Goal: Task Accomplishment & Management: Use online tool/utility

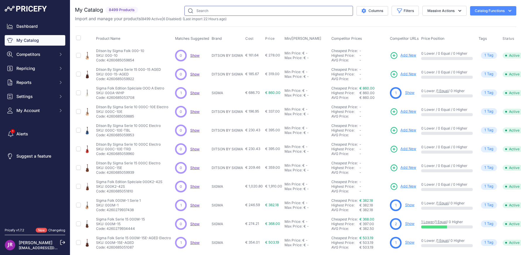
click at [207, 12] on input "text" at bounding box center [268, 11] width 169 height 10
type input "cabx2"
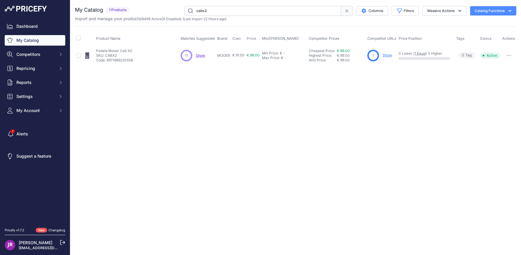
click at [387, 56] on link "Show" at bounding box center [387, 55] width 9 height 4
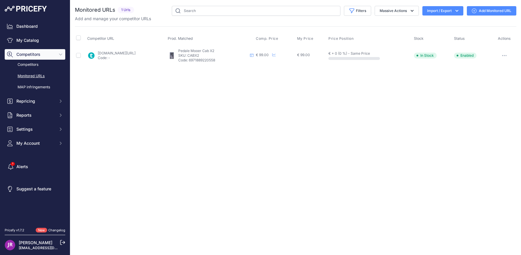
click at [496, 13] on link "Add Monitored URL" at bounding box center [491, 10] width 49 height 9
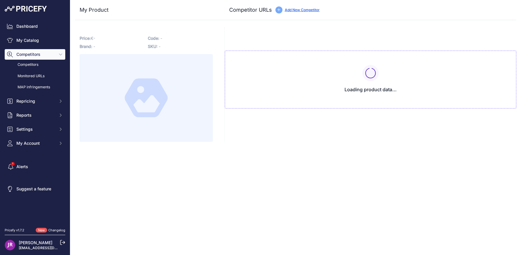
type input "www.thomann.fr/mooer_cab_x2.htm?prirule_jdsnikfkfjsd=9365"
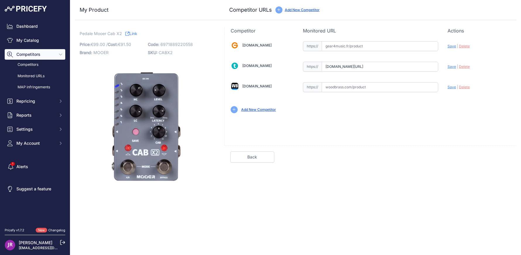
drag, startPoint x: 326, startPoint y: 67, endPoint x: 468, endPoint y: 62, distance: 141.8
click at [468, 62] on div "Gear4music.fr Valid Invalid" at bounding box center [371, 76] width 292 height 85
click at [35, 40] on link "My Catalog" at bounding box center [35, 40] width 61 height 11
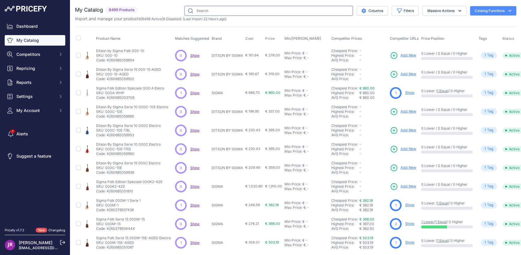
click at [194, 10] on input "text" at bounding box center [268, 11] width 169 height 10
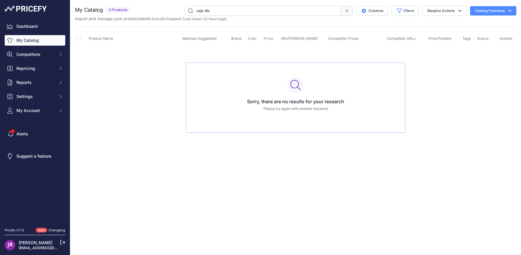
drag, startPoint x: 217, startPoint y: 13, endPoint x: 175, endPoint y: 7, distance: 42.3
click at [175, 7] on div "cajs-dis Columns Filters Status All Status Only Enabled Only Disabled" at bounding box center [325, 11] width 383 height 10
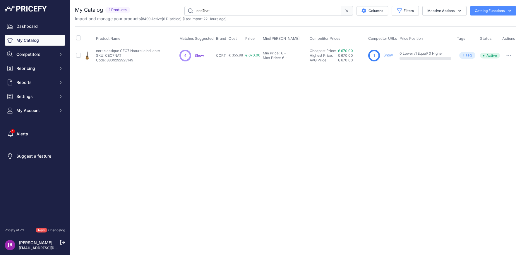
drag, startPoint x: 218, startPoint y: 12, endPoint x: 136, endPoint y: 1, distance: 83.0
click at [137, 1] on div "You are not connected to the internet. My Catalog" at bounding box center [296, 35] width 442 height 71
type input "cl3"
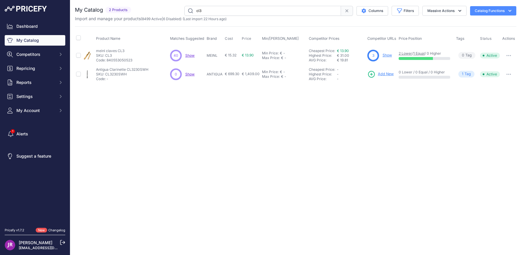
click at [388, 54] on link "Show" at bounding box center [387, 55] width 9 height 4
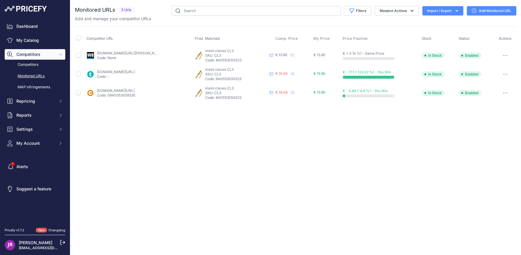
click at [500, 10] on link "Add Monitored URL" at bounding box center [491, 10] width 49 height 9
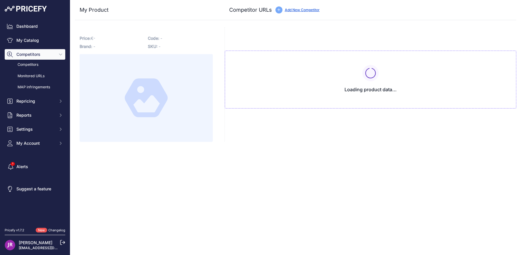
type input "[DOMAIN_NAME][URL]"
type input "[DOMAIN_NAME][URL][PERSON_NAME]"
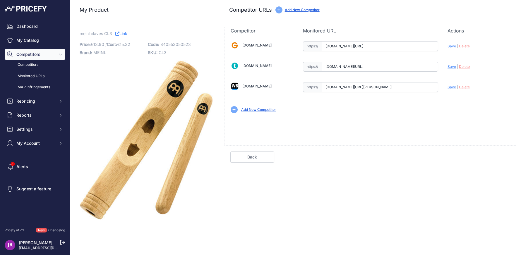
scroll to position [0, 58]
drag, startPoint x: 326, startPoint y: 43, endPoint x: 420, endPoint y: 49, distance: 94.2
click at [464, 52] on div "Gear4music.fr Valid Invalid" at bounding box center [371, 76] width 292 height 85
drag, startPoint x: 323, startPoint y: 66, endPoint x: 451, endPoint y: 72, distance: 127.5
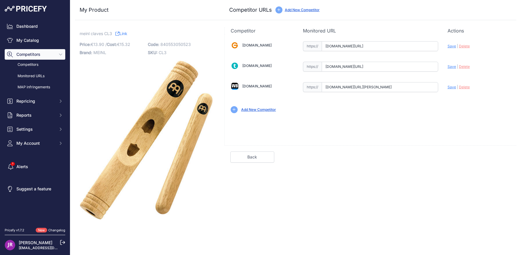
click at [451, 72] on div "Gear4music.fr Valid Invalid" at bounding box center [371, 76] width 292 height 85
click at [466, 45] on span "Delete" at bounding box center [464, 46] width 11 height 4
drag, startPoint x: 325, startPoint y: 87, endPoint x: 432, endPoint y: 101, distance: 108.4
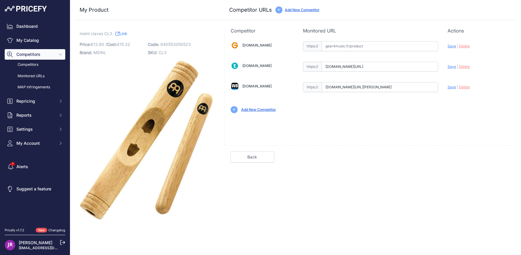
click at [454, 100] on div "Gear4music.fr Valid Invalid" at bounding box center [371, 76] width 292 height 85
drag, startPoint x: 393, startPoint y: 87, endPoint x: 558, endPoint y: 87, distance: 164.6
click at [521, 87] on html "Lorem Ipsum Close Dashboard My Catalog Competitors Competitors Monitored URLs M…" at bounding box center [260, 127] width 521 height 255
paste input "https://www.woodbrass.com/claves-meinl-africaines-cl3-p32300.html?queryID=b373f…"
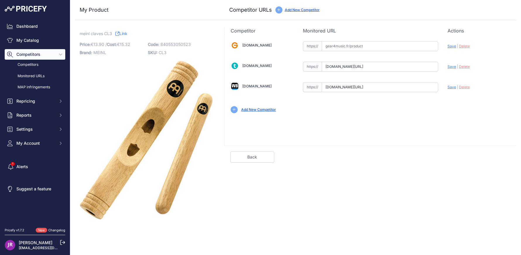
drag, startPoint x: 451, startPoint y: 86, endPoint x: 461, endPoint y: 81, distance: 11.5
click at [451, 86] on span "Save" at bounding box center [452, 87] width 8 height 4
type input "https://www.woodbrass.com/claves-meinl-africaines-cl3-p32300.html?queryID=b373f…"
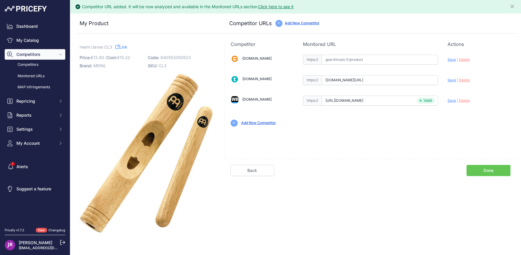
click at [465, 79] on span "Delete" at bounding box center [464, 80] width 11 height 4
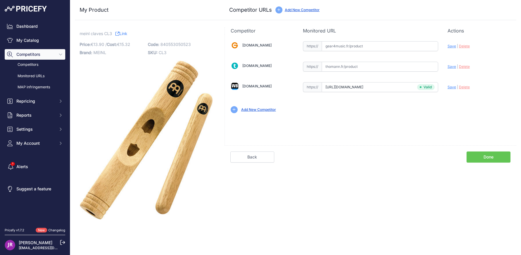
click at [492, 156] on link "Done" at bounding box center [489, 157] width 44 height 11
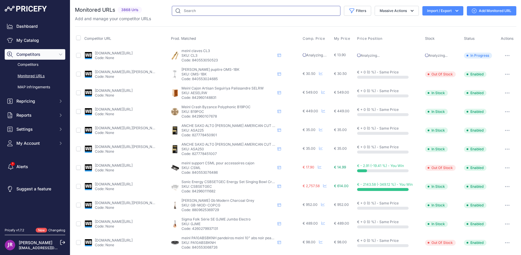
drag, startPoint x: 181, startPoint y: 12, endPoint x: 184, endPoint y: 9, distance: 4.1
click at [181, 12] on input "text" at bounding box center [256, 11] width 169 height 10
type input "classicol3"
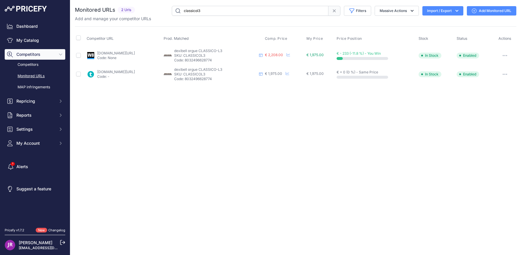
click at [491, 11] on link "Add Monitored URL" at bounding box center [491, 10] width 49 height 9
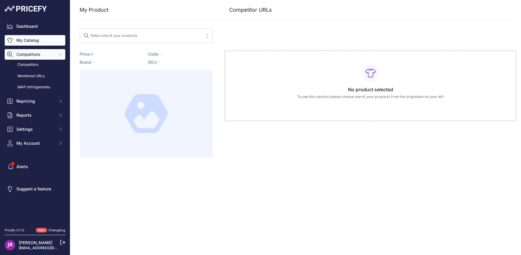
click at [18, 40] on link "My Catalog" at bounding box center [35, 40] width 61 height 11
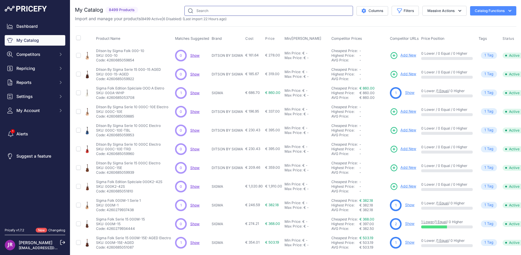
click at [211, 12] on input "text" at bounding box center [268, 11] width 169 height 10
type input "classicol3"
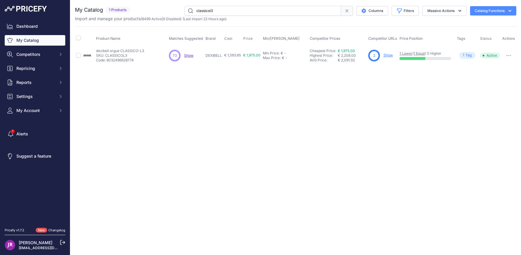
click at [389, 55] on link "Show" at bounding box center [388, 55] width 9 height 4
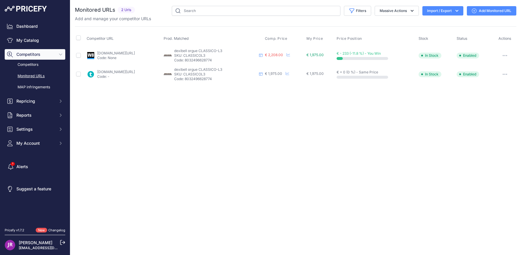
click at [485, 11] on link "Add Monitored URL" at bounding box center [491, 10] width 49 height 9
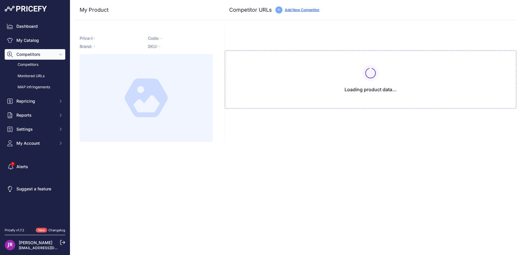
type input "[DOMAIN_NAME][URL]"
type input "www.woodbrass.com/orgues-dexibell-classico-l3-p250525.html?prirule_jdsnikfkfjsd…"
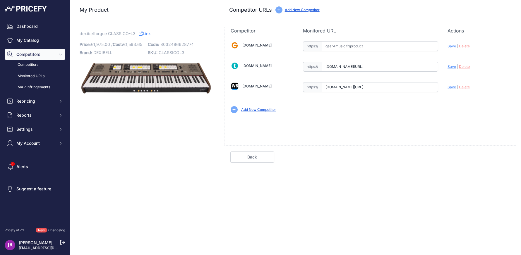
click at [326, 45] on input "text" at bounding box center [380, 46] width 117 height 10
drag, startPoint x: 326, startPoint y: 66, endPoint x: 484, endPoint y: 66, distance: 158.7
click at [484, 66] on div "Gear4music.fr Valid Invalid" at bounding box center [371, 76] width 292 height 85
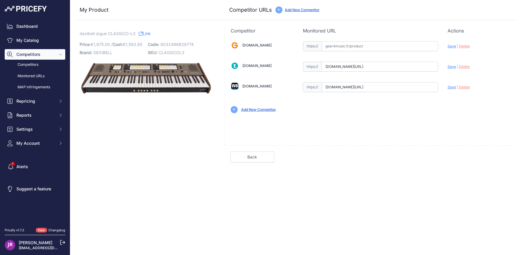
drag, startPoint x: 325, startPoint y: 86, endPoint x: 451, endPoint y: 85, distance: 126.2
click at [462, 86] on div "Gear4music.fr Valid Invalid" at bounding box center [371, 76] width 292 height 85
click at [22, 36] on link "My Catalog" at bounding box center [35, 40] width 61 height 11
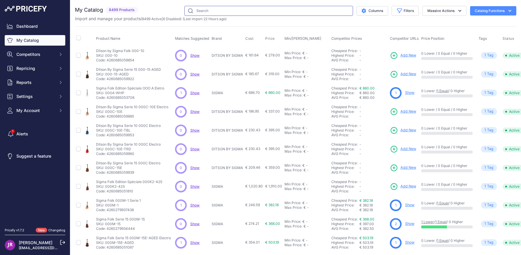
click at [198, 7] on input "text" at bounding box center [268, 11] width 169 height 10
type input "cone-ash"
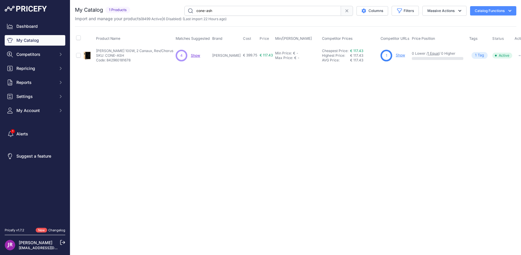
click at [396, 55] on link "Show" at bounding box center [400, 55] width 9 height 4
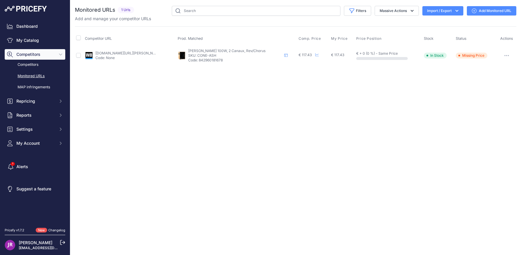
click at [490, 12] on link "Add Monitored URL" at bounding box center [491, 10] width 49 height 9
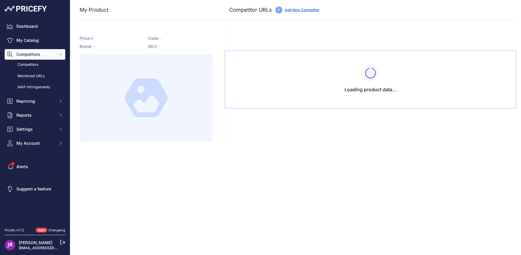
type input "[DOMAIN_NAME][URL][PERSON_NAME][PERSON_NAME]"
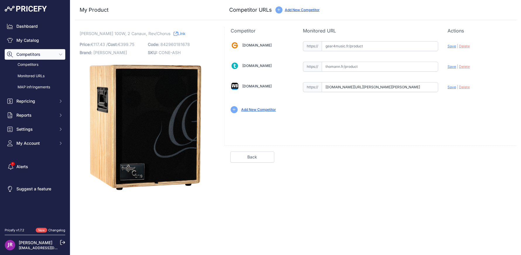
scroll to position [0, 131]
drag, startPoint x: 325, startPoint y: 86, endPoint x: 483, endPoint y: 95, distance: 158.0
click at [483, 95] on div "Gear4music.fr Valid Invalid" at bounding box center [371, 76] width 292 height 85
click at [44, 39] on link "My Catalog" at bounding box center [35, 40] width 61 height 11
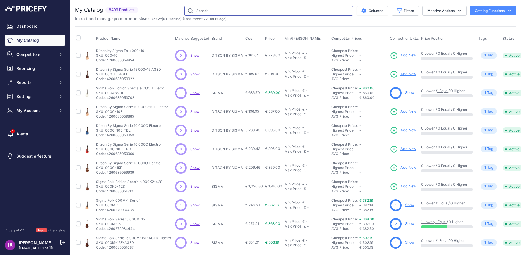
click at [201, 10] on input "text" at bounding box center [268, 11] width 169 height 10
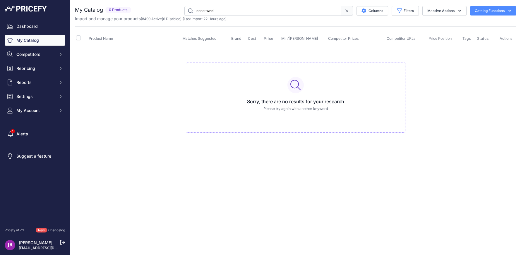
type input "cone-wnd"
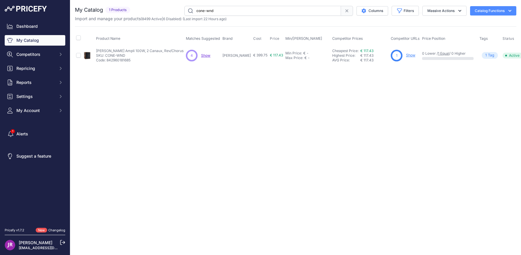
click at [406, 54] on link "Show" at bounding box center [410, 55] width 9 height 4
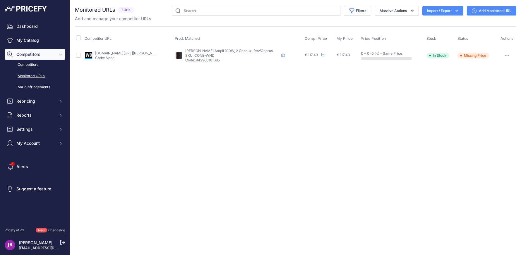
click at [487, 13] on link "Add Monitored URL" at bounding box center [491, 10] width 49 height 9
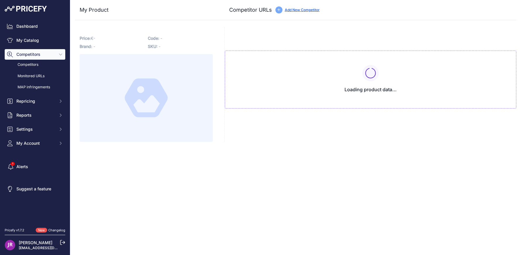
type input "[DOMAIN_NAME][URL][PERSON_NAME][PERSON_NAME]"
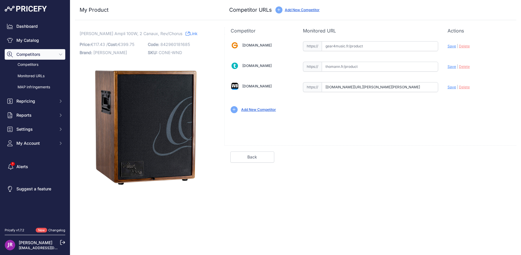
scroll to position [0, 131]
drag, startPoint x: 326, startPoint y: 86, endPoint x: 504, endPoint y: 86, distance: 178.0
click at [504, 86] on div "[DOMAIN_NAME] Valid Invalid" at bounding box center [371, 76] width 292 height 85
click at [42, 40] on link "My Catalog" at bounding box center [35, 40] width 61 height 11
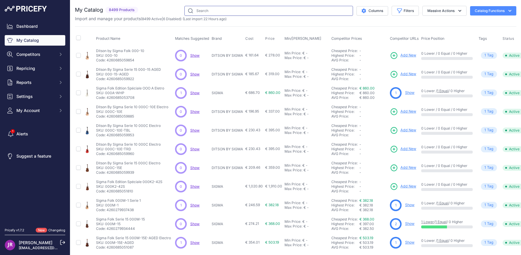
drag, startPoint x: 208, startPoint y: 13, endPoint x: 211, endPoint y: 10, distance: 4.6
click at [208, 12] on input "text" at bounding box center [268, 11] width 169 height 10
type input "cone-ash"
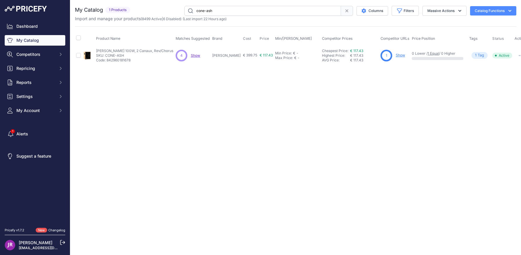
click at [396, 54] on link "Show" at bounding box center [400, 55] width 9 height 4
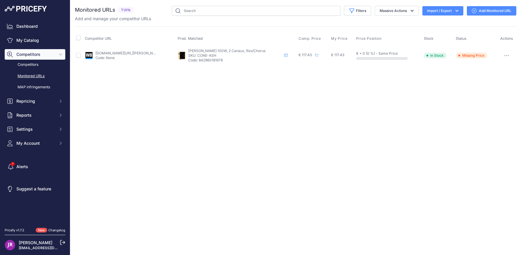
click at [485, 9] on link "Add Monitored URL" at bounding box center [491, 10] width 49 height 9
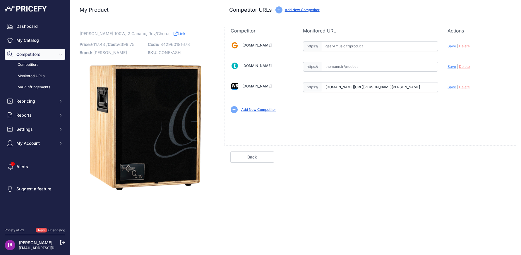
scroll to position [0, 131]
drag, startPoint x: 326, startPoint y: 86, endPoint x: 466, endPoint y: 90, distance: 140.3
click at [466, 90] on div "Gear4music.fr Valid Invalid" at bounding box center [371, 76] width 292 height 85
paste input "https://www.woodbrass.com/en-gb/acoustic-electric-amps-ortega-ampli-ortega-100w…"
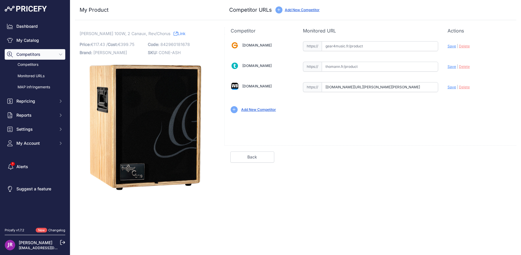
click at [452, 88] on span "Save" at bounding box center [452, 87] width 8 height 4
type input "[URL][DOMAIN_NAME][PERSON_NAME][PERSON_NAME]"
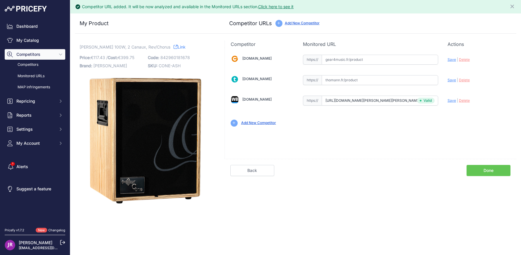
click at [490, 167] on link "Done" at bounding box center [489, 170] width 44 height 11
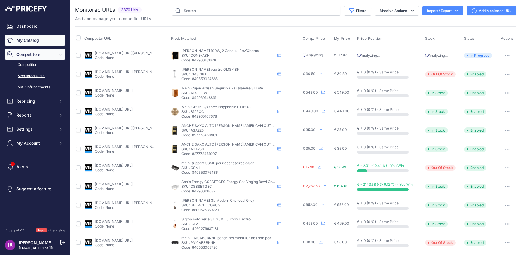
drag, startPoint x: 28, startPoint y: 42, endPoint x: 33, endPoint y: 38, distance: 5.8
click at [29, 42] on link "My Catalog" at bounding box center [35, 40] width 61 height 11
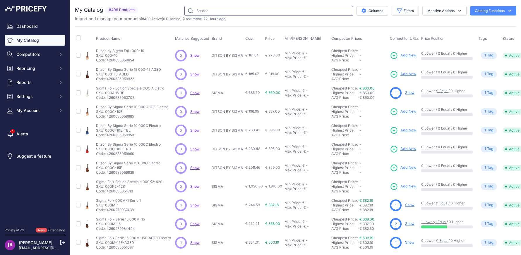
click at [201, 13] on input "text" at bounding box center [268, 11] width 169 height 10
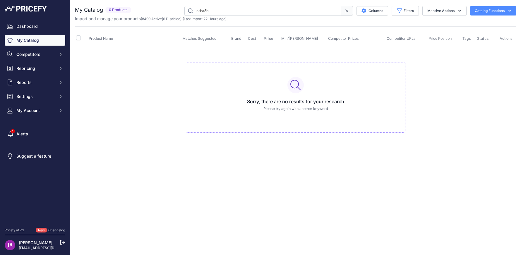
type input "csba8b"
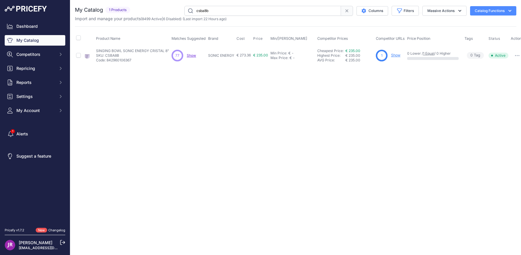
click at [400, 55] on link "Show" at bounding box center [395, 55] width 9 height 4
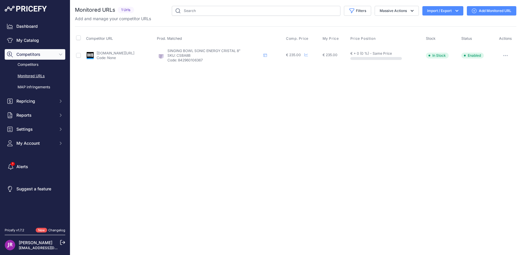
click at [494, 9] on link "Add Monitored URL" at bounding box center [491, 10] width 49 height 9
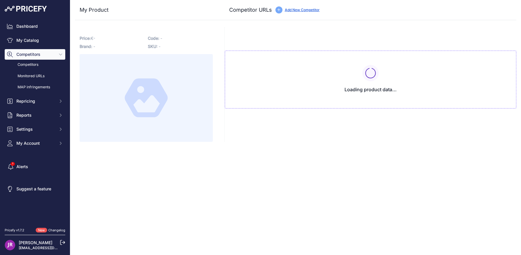
type input "[DOMAIN_NAME][URL]"
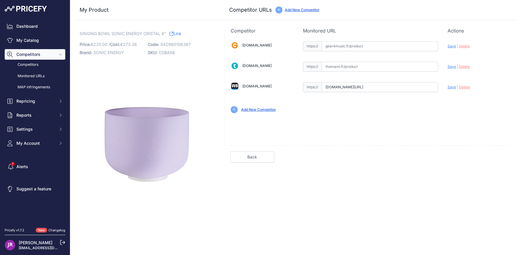
scroll to position [0, 93]
drag, startPoint x: 324, startPoint y: 86, endPoint x: 459, endPoint y: 90, distance: 134.7
click at [459, 90] on div "[DOMAIN_NAME] Valid Invalid" at bounding box center [371, 76] width 292 height 85
click at [25, 41] on link "My Catalog" at bounding box center [35, 40] width 61 height 11
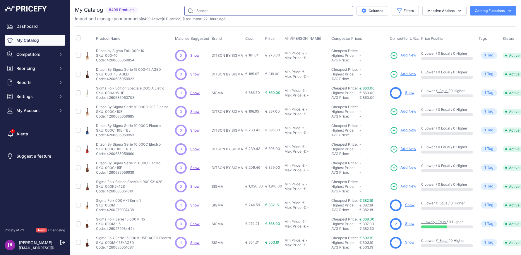
click at [200, 10] on input "text" at bounding box center [268, 11] width 169 height 10
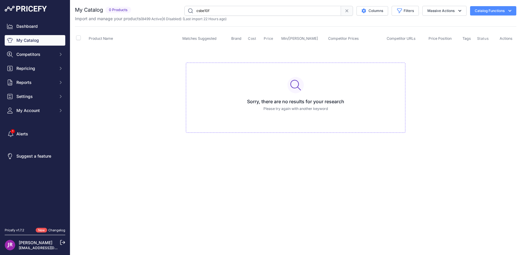
type input "csbe10f"
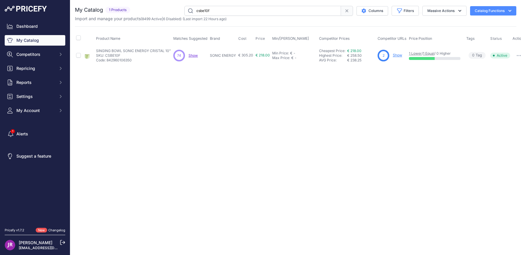
click at [400, 56] on link "Show" at bounding box center [397, 55] width 9 height 4
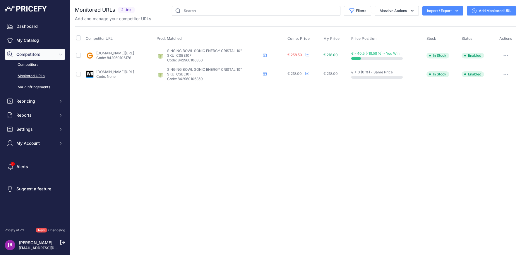
click at [490, 10] on link "Add Monitored URL" at bounding box center [491, 10] width 49 height 9
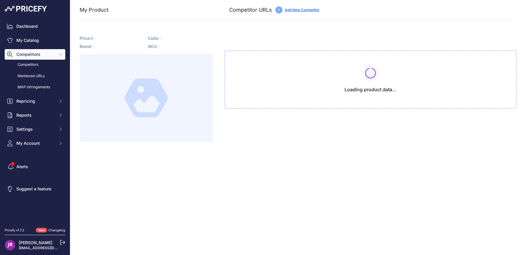
type input "[DOMAIN_NAME][URL]"
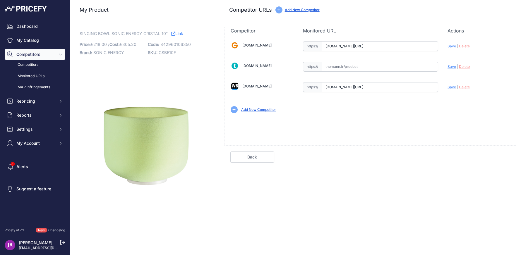
scroll to position [0, 162]
drag, startPoint x: 326, startPoint y: 45, endPoint x: 442, endPoint y: 50, distance: 116.3
click at [442, 50] on div "Gear4music.fr Valid Invalid" at bounding box center [371, 76] width 292 height 85
drag, startPoint x: 324, startPoint y: 45, endPoint x: 456, endPoint y: 45, distance: 132.1
click at [451, 45] on div "Gear4music.fr Valid Invalid" at bounding box center [371, 76] width 292 height 85
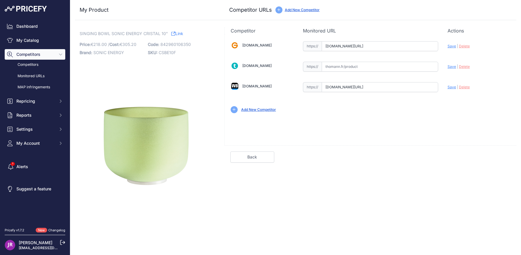
scroll to position [0, 0]
click at [467, 47] on span "Delete" at bounding box center [464, 46] width 11 height 4
click at [335, 45] on input "text" at bounding box center [380, 46] width 117 height 10
paste input "https://www.gear4music.fr/fr/Batterie-and-Percussion/Meinl-Sonic-Energy-Bol-Cha…"
click at [451, 46] on span "Save" at bounding box center [452, 46] width 8 height 4
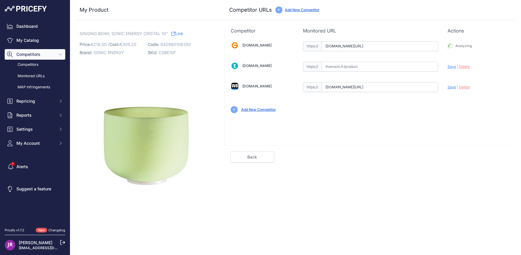
type input "https://www.gear4music.fr/fr/Batterie-and-Percussion/Meinl-Sonic-Energy-Bol-Cha…"
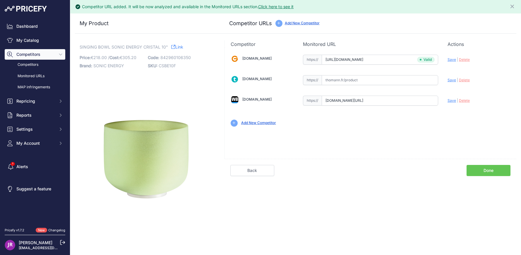
scroll to position [0, 108]
drag, startPoint x: 323, startPoint y: 100, endPoint x: 453, endPoint y: 112, distance: 130.2
click at [451, 112] on div "[DOMAIN_NAME] Valid Invalid" at bounding box center [371, 90] width 292 height 85
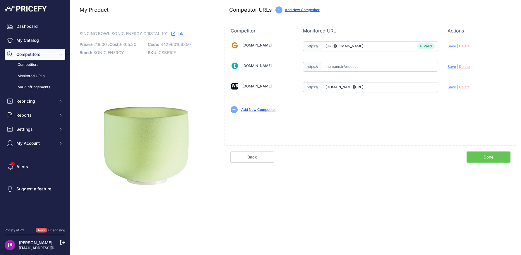
drag, startPoint x: 326, startPoint y: 87, endPoint x: 489, endPoint y: 98, distance: 162.9
click at [489, 98] on div "[DOMAIN_NAME] Valid Invalid" at bounding box center [371, 76] width 292 height 85
click at [467, 87] on span "Delete" at bounding box center [464, 87] width 11 height 4
click at [328, 86] on input "text" at bounding box center [380, 87] width 117 height 10
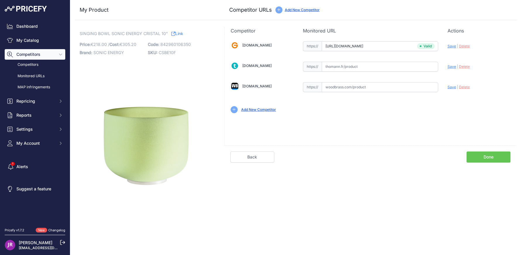
paste input "https://www.woodbrass.com/effets-speciaux-meinl-sonic-energy-emerald-crystal-bo…"
click at [451, 86] on span "Save" at bounding box center [452, 87] width 8 height 4
type input "https://www.woodbrass.com/effets-speciaux-meinl-sonic-energy-emerald-crystal-bo…"
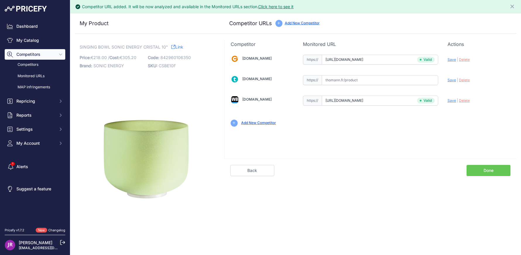
click at [486, 170] on link "Done" at bounding box center [489, 170] width 44 height 11
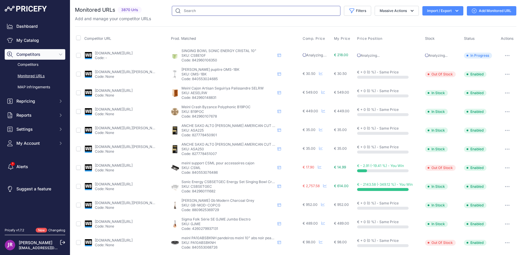
click at [191, 7] on input "text" at bounding box center [256, 11] width 169 height 10
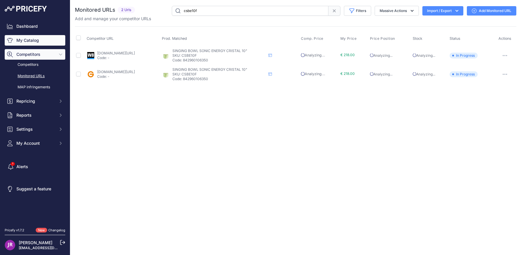
click at [40, 40] on link "My Catalog" at bounding box center [35, 40] width 61 height 11
drag, startPoint x: 198, startPoint y: 11, endPoint x: 166, endPoint y: 7, distance: 31.8
click at [166, 7] on div "csbe10f Filters Saved Filters Set None Competitors Cheaper Than Me Competitors …" at bounding box center [326, 11] width 379 height 10
type input "c"
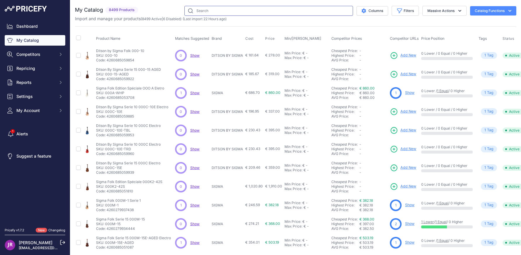
click at [204, 11] on input "text" at bounding box center [268, 11] width 169 height 10
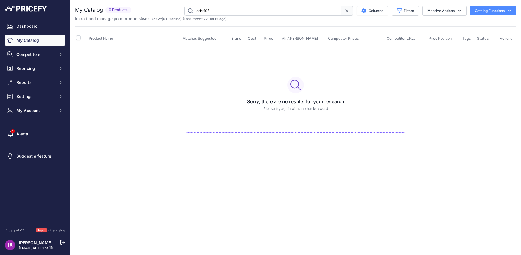
type input "csbr10f"
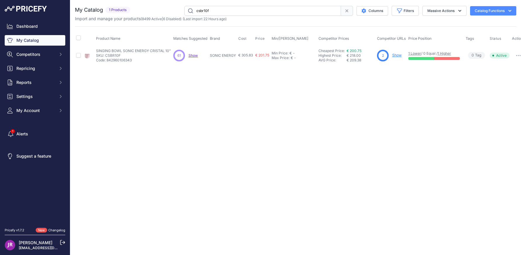
click at [397, 56] on link "Show" at bounding box center [396, 55] width 9 height 4
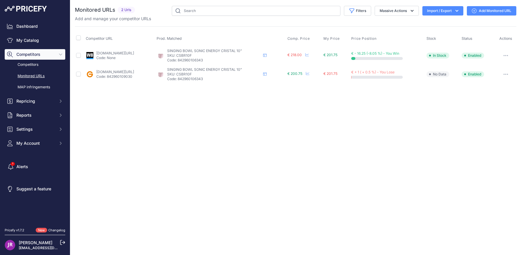
click at [484, 10] on link "Add Monitored URL" at bounding box center [491, 10] width 49 height 9
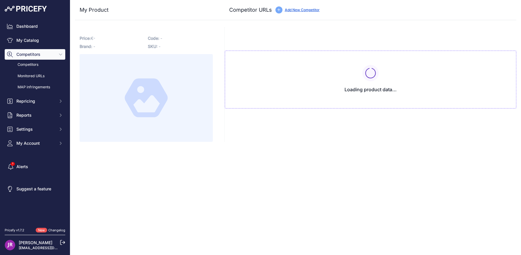
type input "[DOMAIN_NAME][URL]"
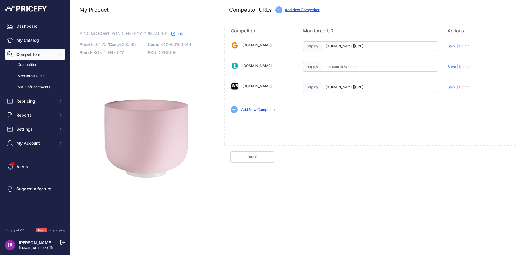
scroll to position [0, 124]
drag, startPoint x: 325, startPoint y: 45, endPoint x: 453, endPoint y: 45, distance: 128.0
click at [453, 45] on div "[DOMAIN_NAME] Valid Invalid" at bounding box center [371, 76] width 292 height 85
drag, startPoint x: 326, startPoint y: 87, endPoint x: 471, endPoint y: 90, distance: 145.6
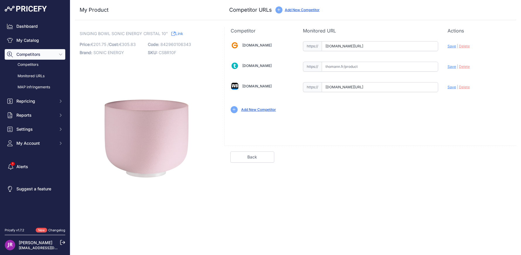
click at [471, 90] on div "[DOMAIN_NAME] Valid Invalid" at bounding box center [371, 76] width 292 height 85
drag, startPoint x: 326, startPoint y: 88, endPoint x: 474, endPoint y: 88, distance: 148.2
click at [474, 88] on div "[DOMAIN_NAME] Valid Invalid" at bounding box center [371, 76] width 292 height 85
paste input "[URL][DOMAIN_NAME]"
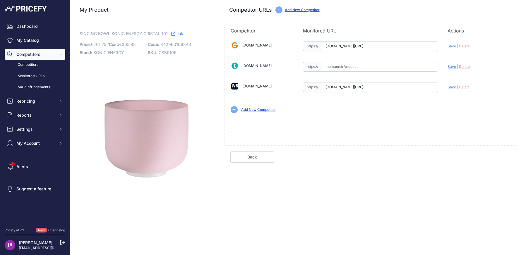
click at [452, 87] on span "Save" at bounding box center [452, 87] width 8 height 4
type input "[URL][DOMAIN_NAME]"
drag, startPoint x: 326, startPoint y: 45, endPoint x: 460, endPoint y: 45, distance: 134.7
click at [460, 45] on div "[DOMAIN_NAME] Valid Invalid" at bounding box center [371, 76] width 292 height 85
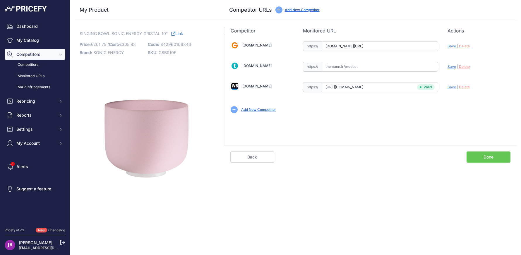
scroll to position [0, 0]
click at [451, 45] on span "Save" at bounding box center [452, 46] width 8 height 4
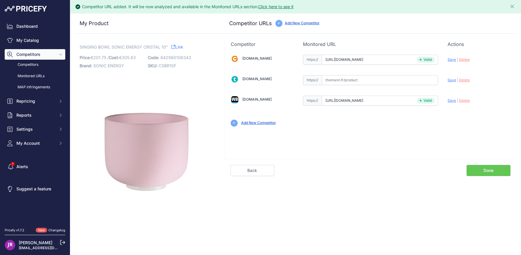
type input "[DOMAIN_NAME][URL]"
drag, startPoint x: 326, startPoint y: 57, endPoint x: 489, endPoint y: 62, distance: 163.2
click at [489, 62] on div "[DOMAIN_NAME] Valid Invalid" at bounding box center [371, 90] width 292 height 85
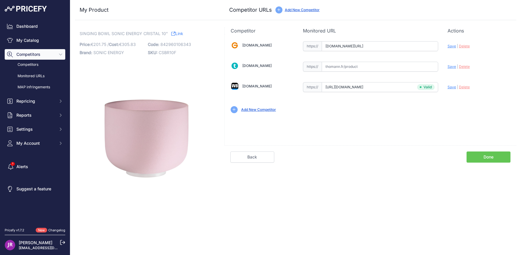
scroll to position [0, 0]
click at [465, 47] on span "Delete" at bounding box center [464, 46] width 11 height 4
click at [326, 46] on input "text" at bounding box center [380, 46] width 117 height 10
paste input "[URL][DOMAIN_NAME]"
click at [453, 45] on span "Save" at bounding box center [452, 46] width 8 height 4
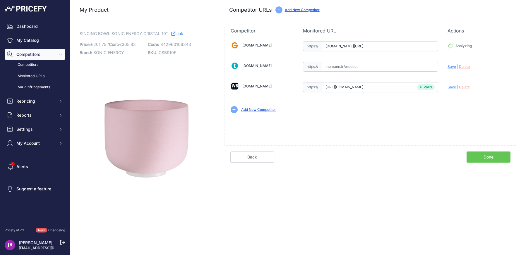
type input "[URL][DOMAIN_NAME]"
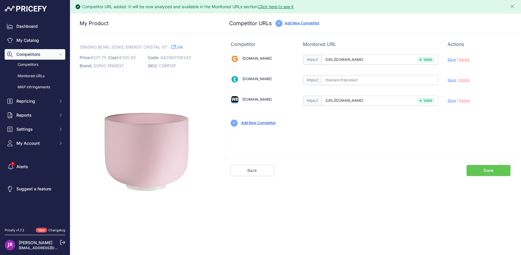
click at [487, 168] on link "Done" at bounding box center [489, 170] width 44 height 11
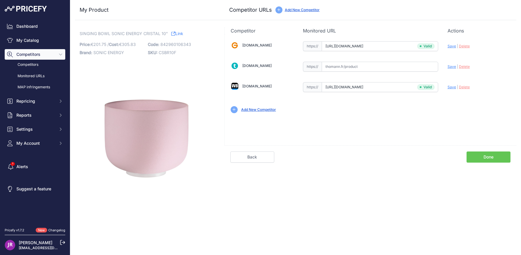
type input "[DOMAIN_NAME][URL]"
drag, startPoint x: 325, startPoint y: 88, endPoint x: 460, endPoint y: 87, distance: 135.0
click at [460, 87] on div "[DOMAIN_NAME] Valid Invalid" at bounding box center [371, 76] width 292 height 85
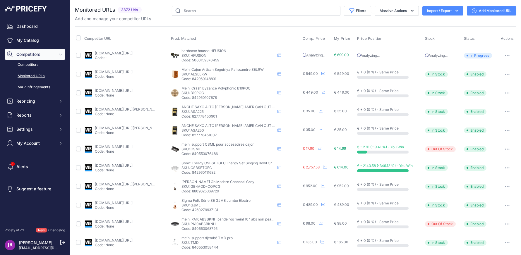
drag, startPoint x: 0, startPoint y: 0, endPoint x: 399, endPoint y: 33, distance: 400.2
click at [399, 33] on th "Price Position" at bounding box center [390, 38] width 68 height 15
click at [30, 39] on link "My Catalog" at bounding box center [35, 40] width 61 height 11
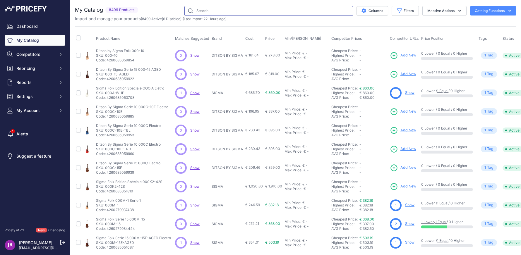
click at [204, 11] on input "text" at bounding box center [268, 11] width 169 height 10
type input "csbsetcha"
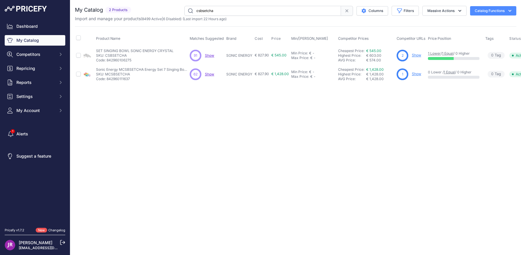
click at [418, 55] on link "Show" at bounding box center [416, 55] width 9 height 4
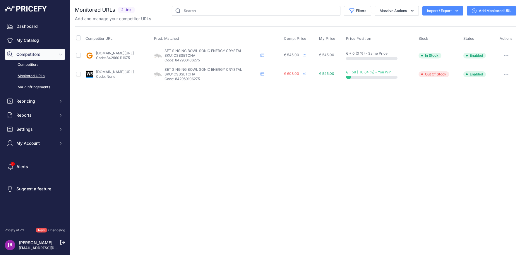
click at [497, 11] on link "Add Monitored URL" at bounding box center [491, 10] width 49 height 9
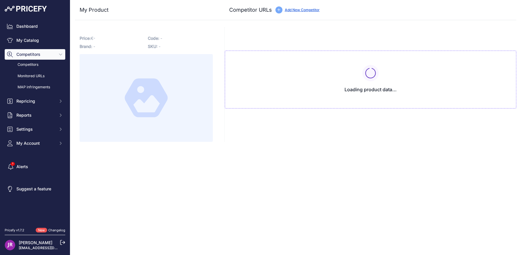
type input "[DOMAIN_NAME][URL]"
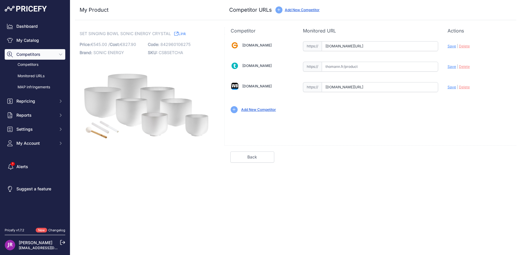
scroll to position [0, 142]
drag, startPoint x: 325, startPoint y: 47, endPoint x: 478, endPoint y: 47, distance: 152.8
click at [488, 47] on div "[DOMAIN_NAME] Valid Invalid" at bounding box center [371, 76] width 292 height 85
drag, startPoint x: 325, startPoint y: 44, endPoint x: 455, endPoint y: 50, distance: 130.2
click at [455, 50] on div "Gear4music.fr Valid Invalid" at bounding box center [371, 76] width 292 height 85
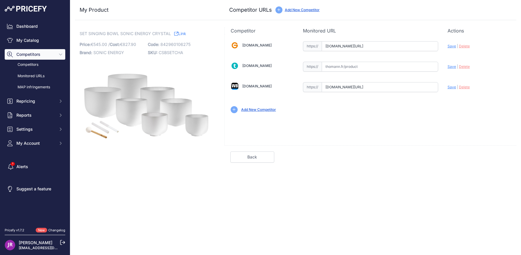
scroll to position [0, 0]
click at [465, 46] on span "Delete" at bounding box center [464, 46] width 11 height 4
click at [331, 45] on input "text" at bounding box center [380, 46] width 117 height 10
paste input "https://www.gear4music.fr/fr/Batterie-and-Percussion/Meinl-Ensemble-de-Bols-Cha…"
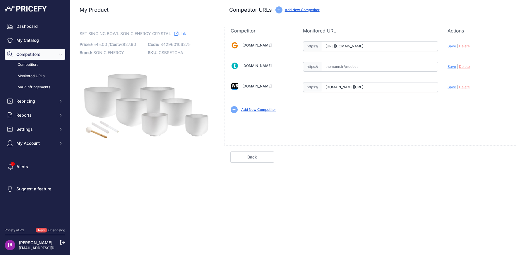
type input "www.gear4music.fr/fr/Batterie-and-Percussion/Meinl-Ensemble-de-Bols-Chantants-S…"
drag, startPoint x: 324, startPoint y: 87, endPoint x: 496, endPoint y: 97, distance: 171.6
click at [496, 97] on div "Gear4music.fr Valid Invalid" at bounding box center [371, 76] width 292 height 85
drag, startPoint x: 326, startPoint y: 86, endPoint x: 452, endPoint y: 89, distance: 125.7
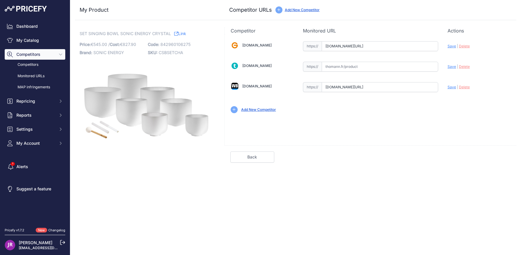
click at [451, 89] on div "Gear4music.fr Valid Invalid" at bounding box center [371, 76] width 292 height 85
click at [465, 89] on span "Delete" at bounding box center [464, 87] width 11 height 4
click at [331, 86] on input "text" at bounding box center [380, 87] width 117 height 10
paste input "https://www.woodbrass.com/effets-speciaux-meinl-sonic-energy-crystal-bol-tibeta…"
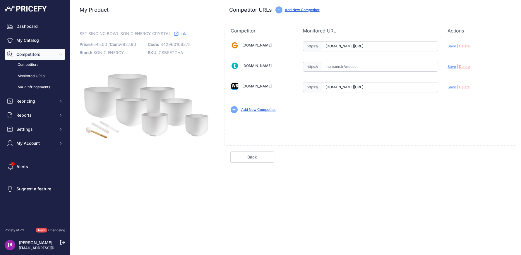
click at [452, 87] on span "Save" at bounding box center [452, 87] width 8 height 4
type input "[URL][DOMAIN_NAME]"
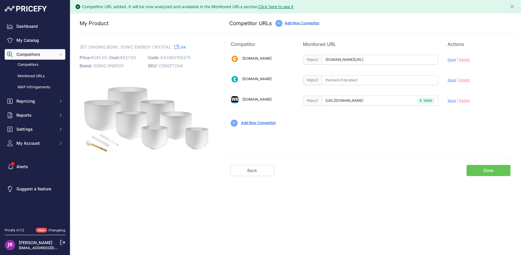
click at [484, 168] on link "Done" at bounding box center [489, 170] width 44 height 11
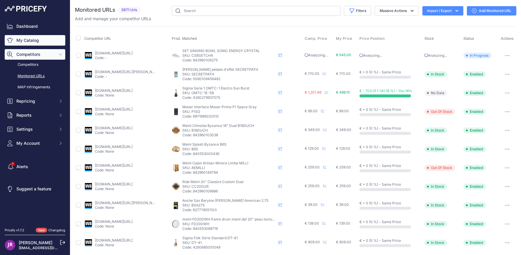
click at [23, 42] on link "My Catalog" at bounding box center [35, 40] width 61 height 11
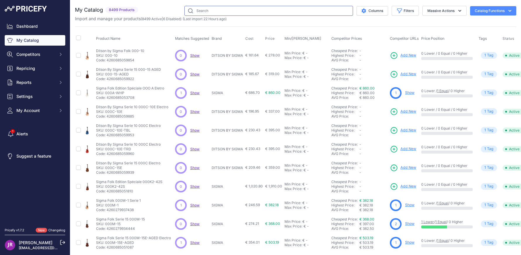
click at [203, 12] on input "text" at bounding box center [268, 11] width 169 height 10
type input "cub-112"
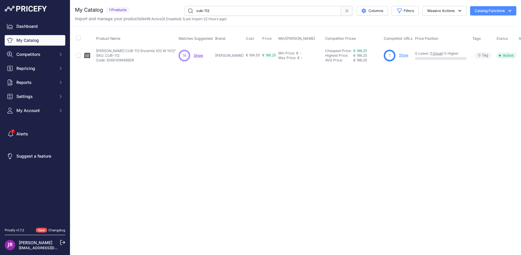
click at [399, 55] on link "Show" at bounding box center [403, 55] width 9 height 4
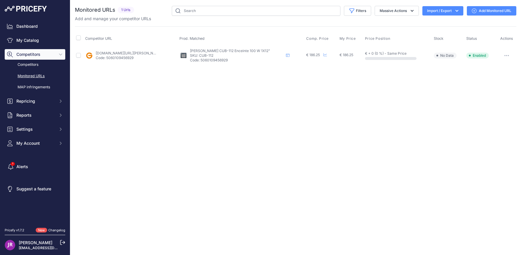
click at [493, 11] on link "Add Monitored URL" at bounding box center [491, 10] width 49 height 9
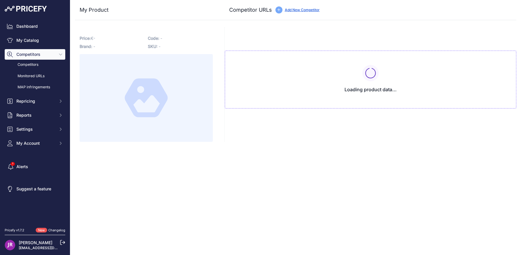
type input "[DOMAIN_NAME][URL][PERSON_NAME]"
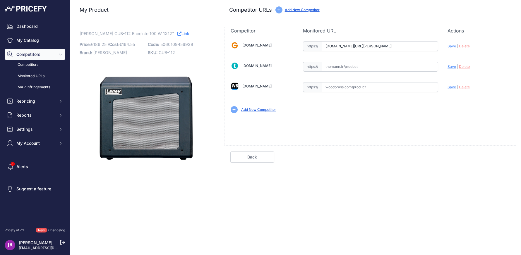
scroll to position [0, 359]
drag, startPoint x: 326, startPoint y: 45, endPoint x: 467, endPoint y: 47, distance: 140.8
click at [467, 47] on div "[DOMAIN_NAME] Valid Invalid" at bounding box center [371, 76] width 292 height 85
click at [14, 41] on link "My Catalog" at bounding box center [35, 40] width 61 height 11
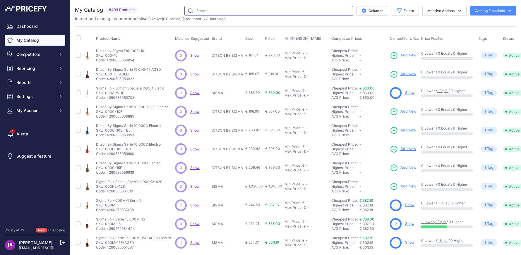
click at [196, 12] on input "text" at bounding box center [268, 11] width 169 height 10
type input "cub-212"
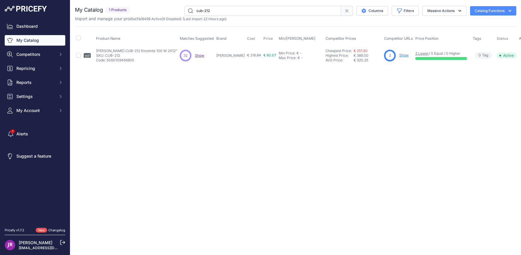
click at [399, 54] on link "Show" at bounding box center [403, 55] width 9 height 4
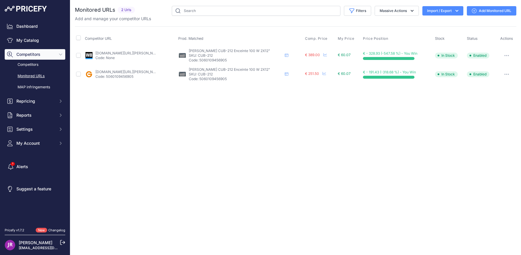
click at [488, 12] on link "Add Monitored URL" at bounding box center [491, 10] width 49 height 9
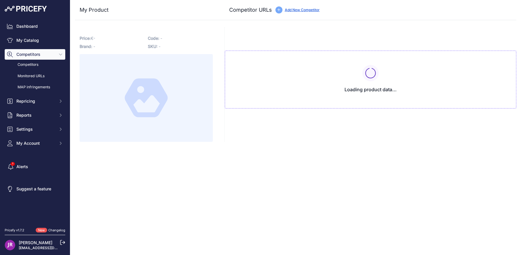
type input "[DOMAIN_NAME][URL][PERSON_NAME]"
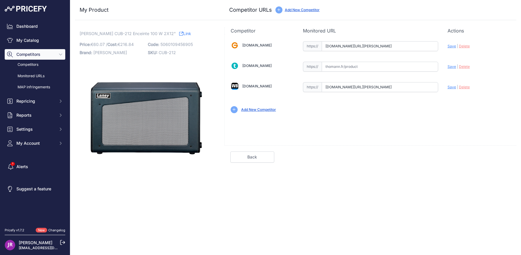
scroll to position [0, 471]
drag, startPoint x: 327, startPoint y: 45, endPoint x: 456, endPoint y: 46, distance: 128.8
click at [456, 46] on div "[DOMAIN_NAME] Valid Invalid" at bounding box center [371, 76] width 292 height 85
drag, startPoint x: 326, startPoint y: 85, endPoint x: 452, endPoint y: 85, distance: 126.5
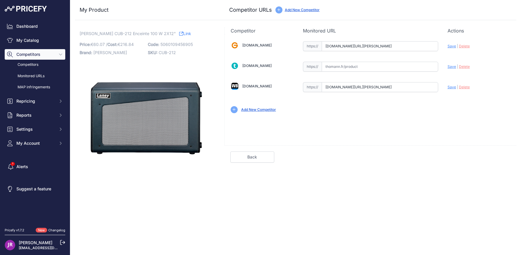
click at [483, 85] on div "[DOMAIN_NAME] Valid Invalid" at bounding box center [371, 76] width 292 height 85
click at [18, 41] on link "My Catalog" at bounding box center [35, 40] width 61 height 11
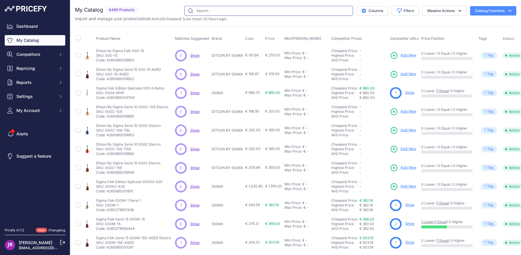
click at [211, 13] on input "text" at bounding box center [268, 11] width 169 height 10
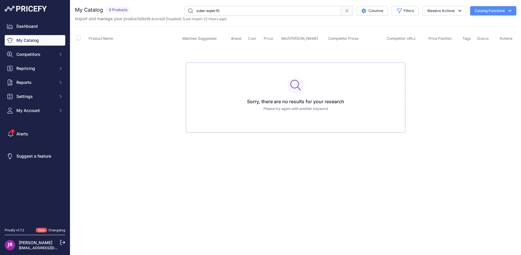
click at [203, 12] on input "cube-super10" at bounding box center [262, 11] width 157 height 10
type input "cub-super10"
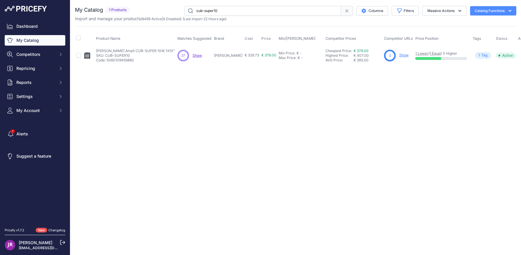
click at [399, 54] on link "Show" at bounding box center [403, 55] width 9 height 4
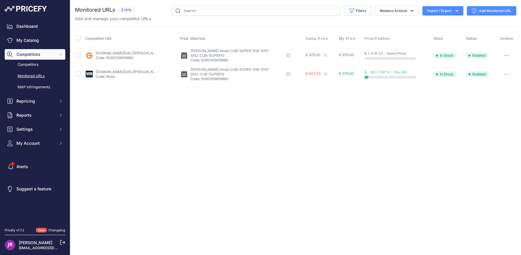
click at [495, 10] on link "Add Monitored URL" at bounding box center [491, 10] width 49 height 9
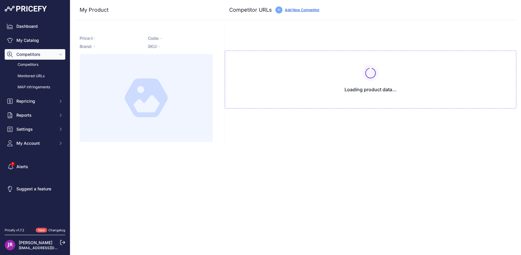
type input "[DOMAIN_NAME][URL][PERSON_NAME]"
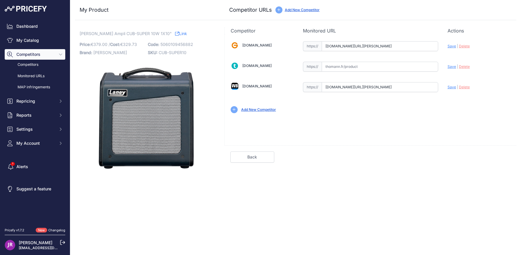
scroll to position [0, 520]
drag, startPoint x: 326, startPoint y: 46, endPoint x: 477, endPoint y: 50, distance: 150.8
click at [477, 50] on div "[DOMAIN_NAME] Valid Invalid" at bounding box center [371, 76] width 292 height 85
drag, startPoint x: 326, startPoint y: 46, endPoint x: 410, endPoint y: 49, distance: 84.4
click at [493, 56] on div "[DOMAIN_NAME] Valid Invalid" at bounding box center [371, 76] width 292 height 85
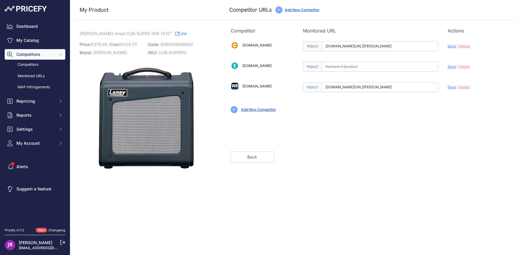
drag, startPoint x: 326, startPoint y: 45, endPoint x: 506, endPoint y: 50, distance: 180.1
click at [506, 50] on div "[DOMAIN_NAME] Valid Invalid" at bounding box center [371, 76] width 292 height 85
drag, startPoint x: 326, startPoint y: 87, endPoint x: 456, endPoint y: 86, distance: 130.6
click at [489, 87] on div "[DOMAIN_NAME] Valid Invalid" at bounding box center [371, 76] width 292 height 85
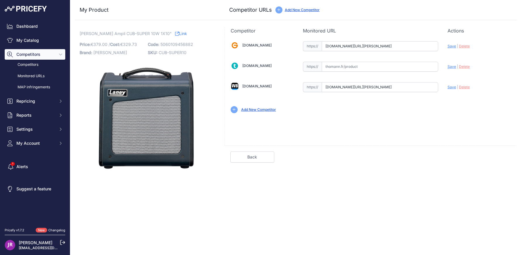
scroll to position [0, 0]
